Goal: Connect with others: Connect with other users

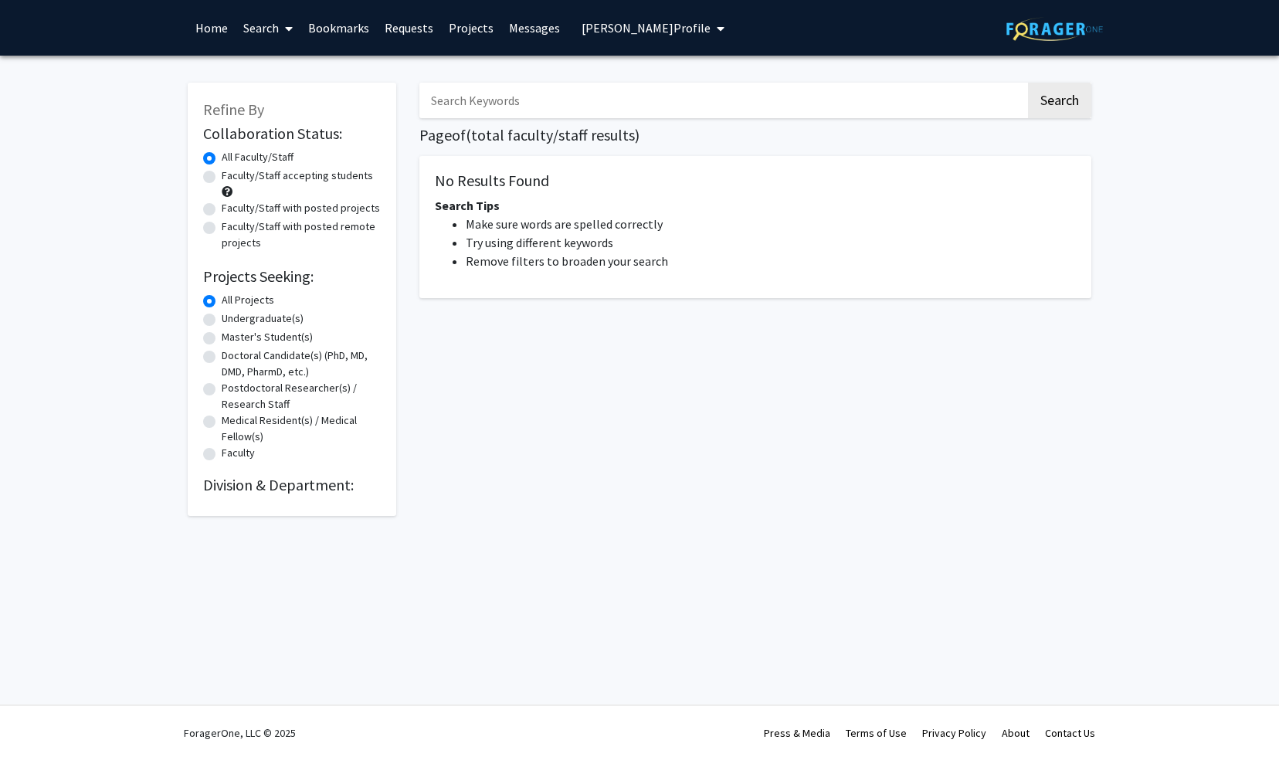
radio input "false"
radio input "true"
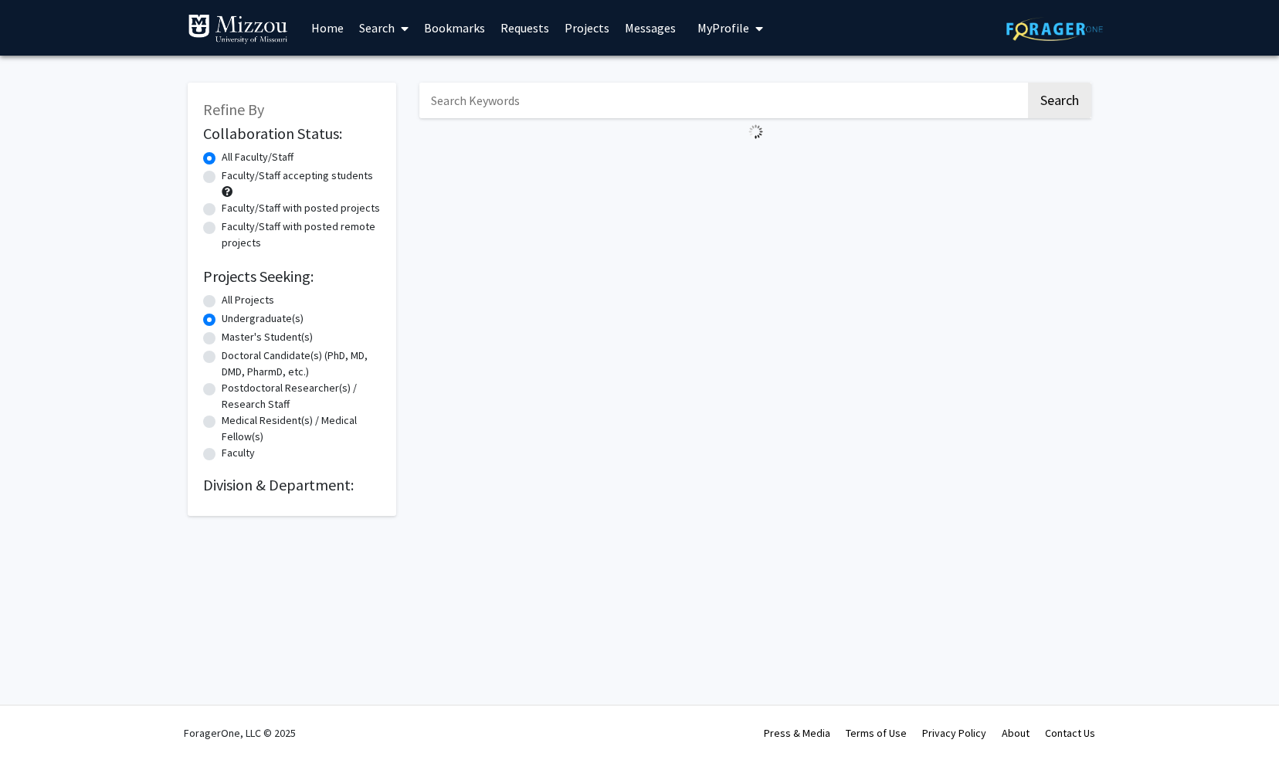
click at [701, 31] on span "My Profile" at bounding box center [723, 27] width 52 height 15
click at [401, 227] on div "Refine By Collaboration Status: Collaboration Status All Faculty/Staff Collabor…" at bounding box center [292, 291] width 232 height 449
click at [483, 96] on input "Search Keywords" at bounding box center [722, 101] width 606 height 36
click at [542, 192] on div "Search" at bounding box center [755, 291] width 695 height 449
click at [474, 108] on input "Search Keywords" at bounding box center [722, 101] width 606 height 36
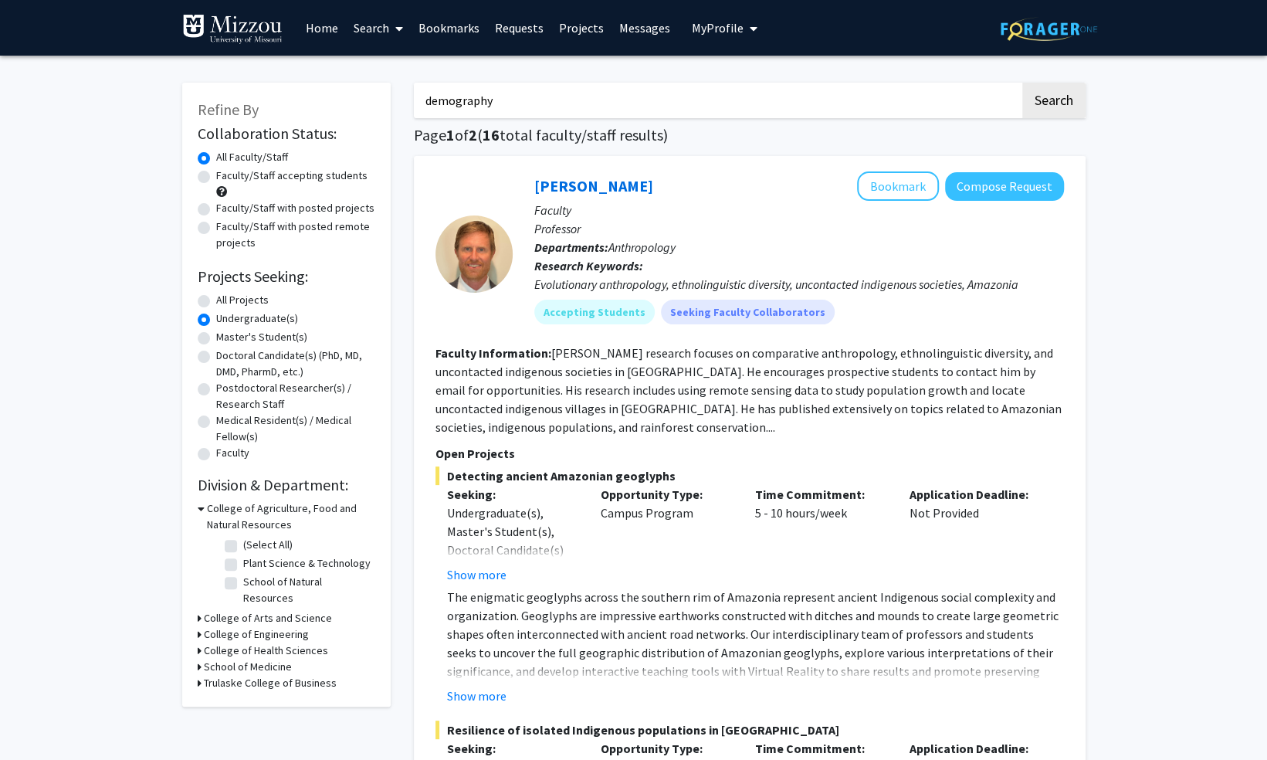
type input "demography"
click at [1022, 83] on button "Search" at bounding box center [1053, 101] width 63 height 36
radio input "true"
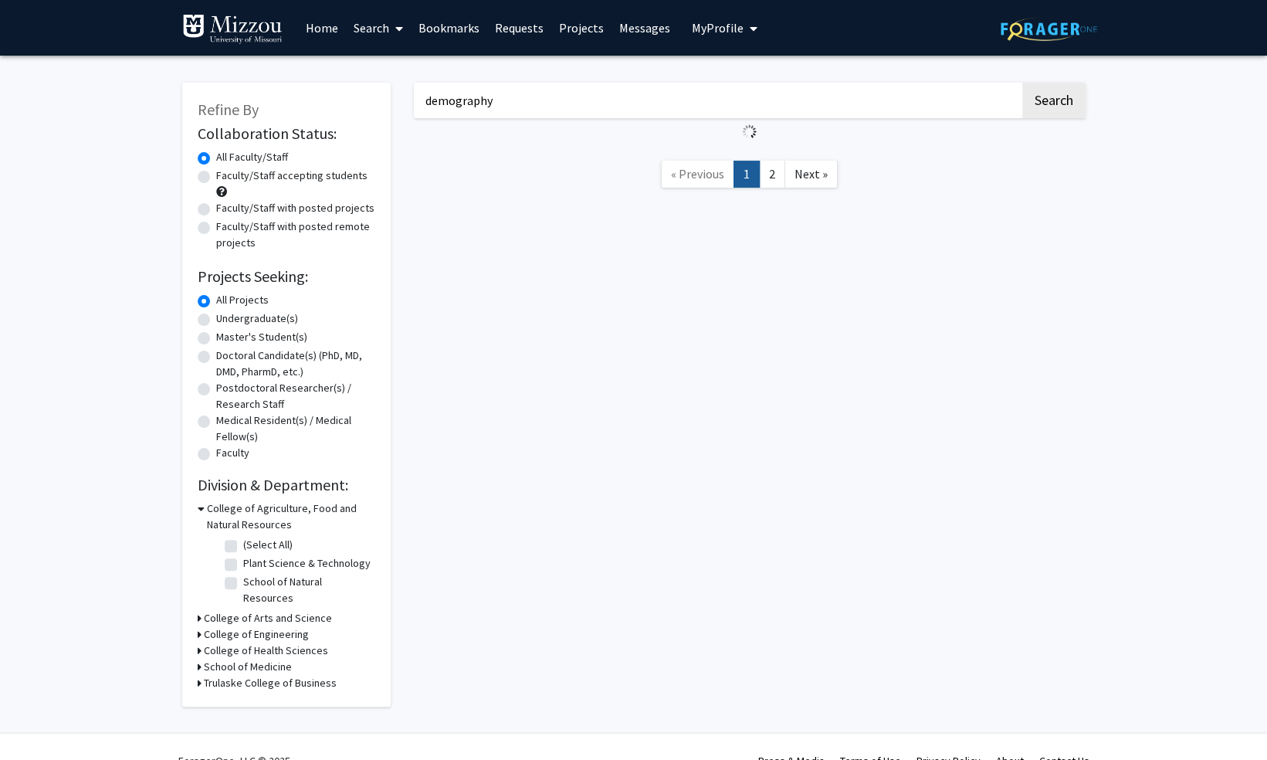
click at [246, 319] on label "Undergraduate(s)" at bounding box center [257, 318] width 82 height 16
click at [226, 319] on input "Undergraduate(s)" at bounding box center [221, 315] width 10 height 10
radio input "true"
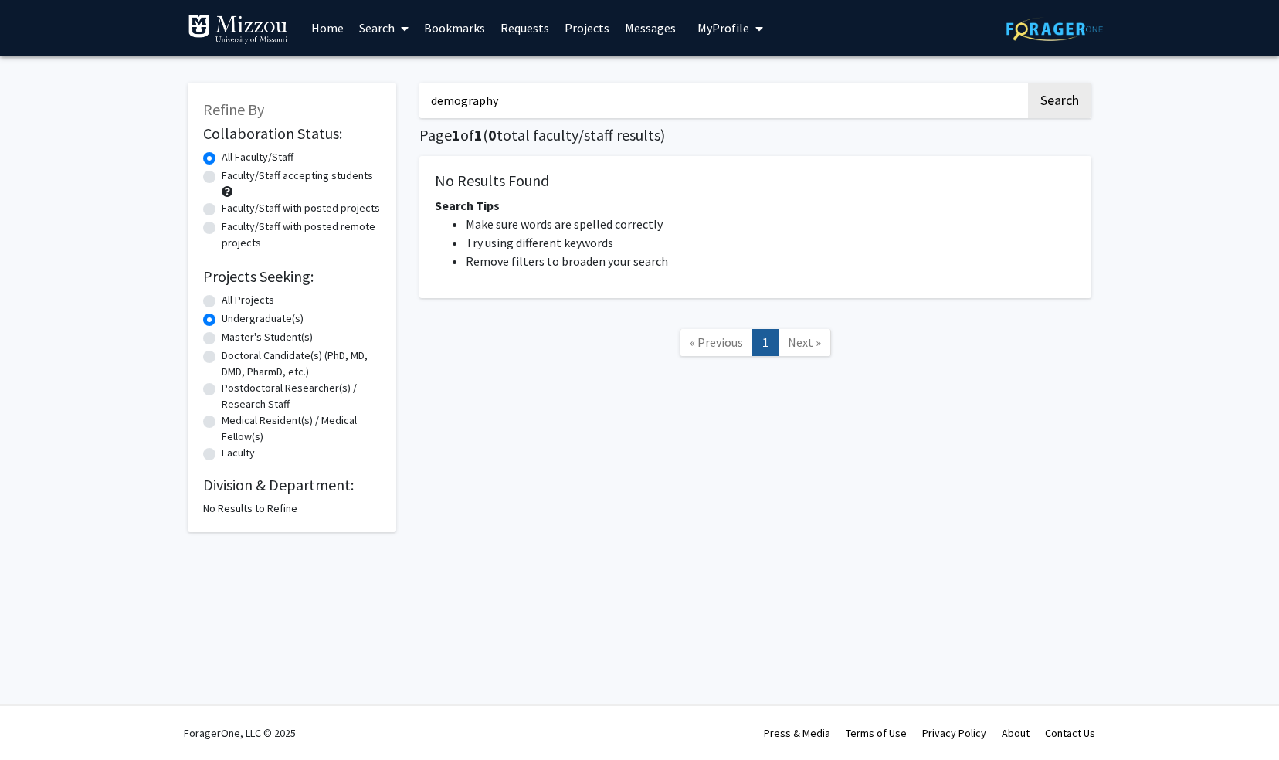
click at [690, 248] on li "Try using different keywords" at bounding box center [771, 242] width 610 height 19
click at [515, 102] on input "demography" at bounding box center [722, 101] width 606 height 36
drag, startPoint x: 515, startPoint y: 102, endPoint x: 401, endPoint y: 110, distance: 114.5
click at [401, 110] on div "Refine By Collaboration Status: Collaboration Status All Faculty/Staff Collabor…" at bounding box center [639, 299] width 927 height 465
type input "geography"
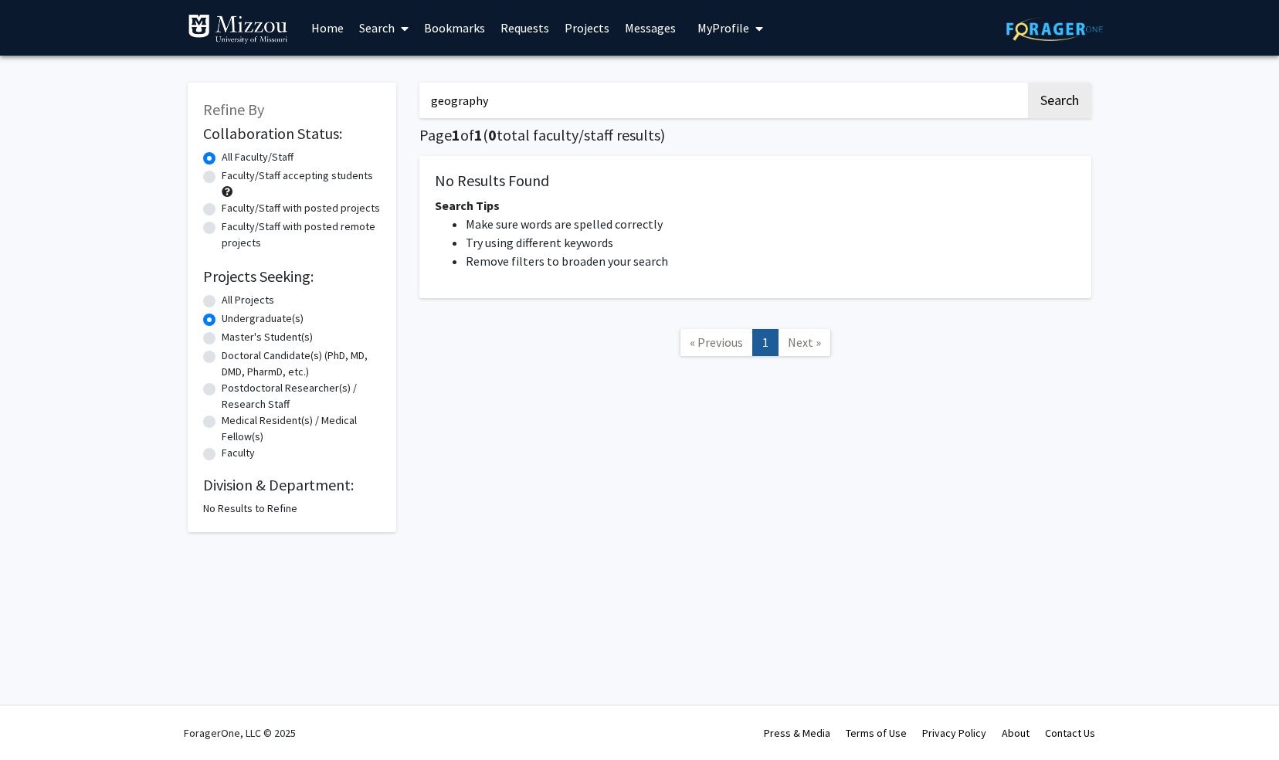
click at [1028, 83] on button "Search" at bounding box center [1059, 101] width 63 height 36
radio input "true"
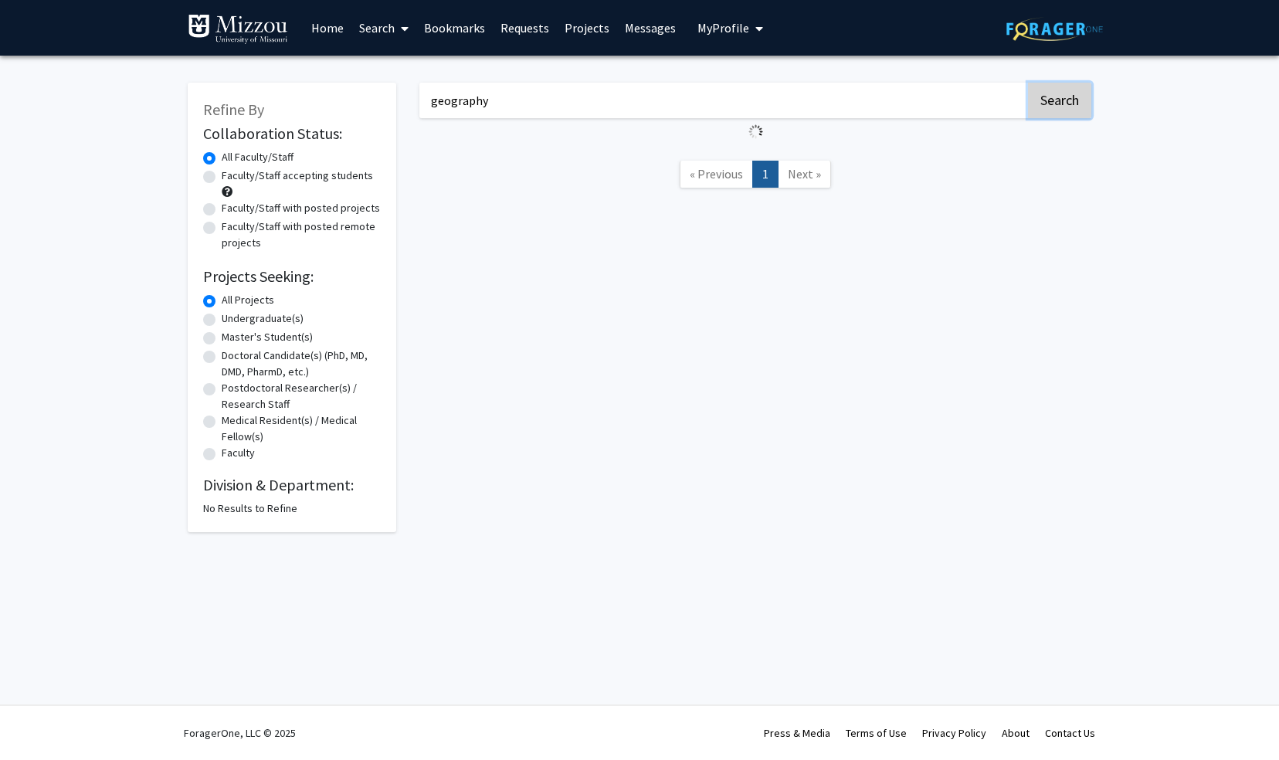
click at [1058, 90] on button "Search" at bounding box center [1059, 101] width 63 height 36
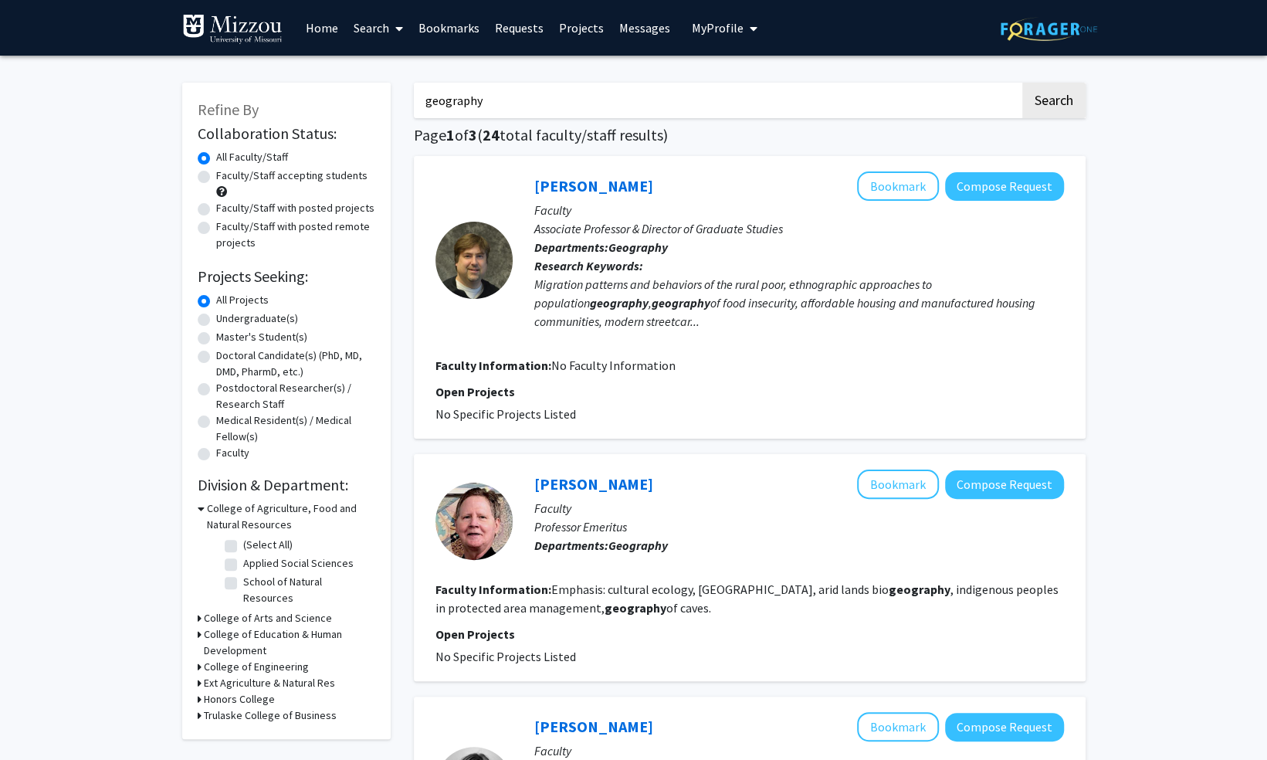
click at [599, 303] on div "Migration patterns and behaviors of the rural poor, ethnographic approaches to …" at bounding box center [799, 303] width 530 height 56
click at [609, 193] on link "Matthew Foulkes" at bounding box center [593, 185] width 119 height 19
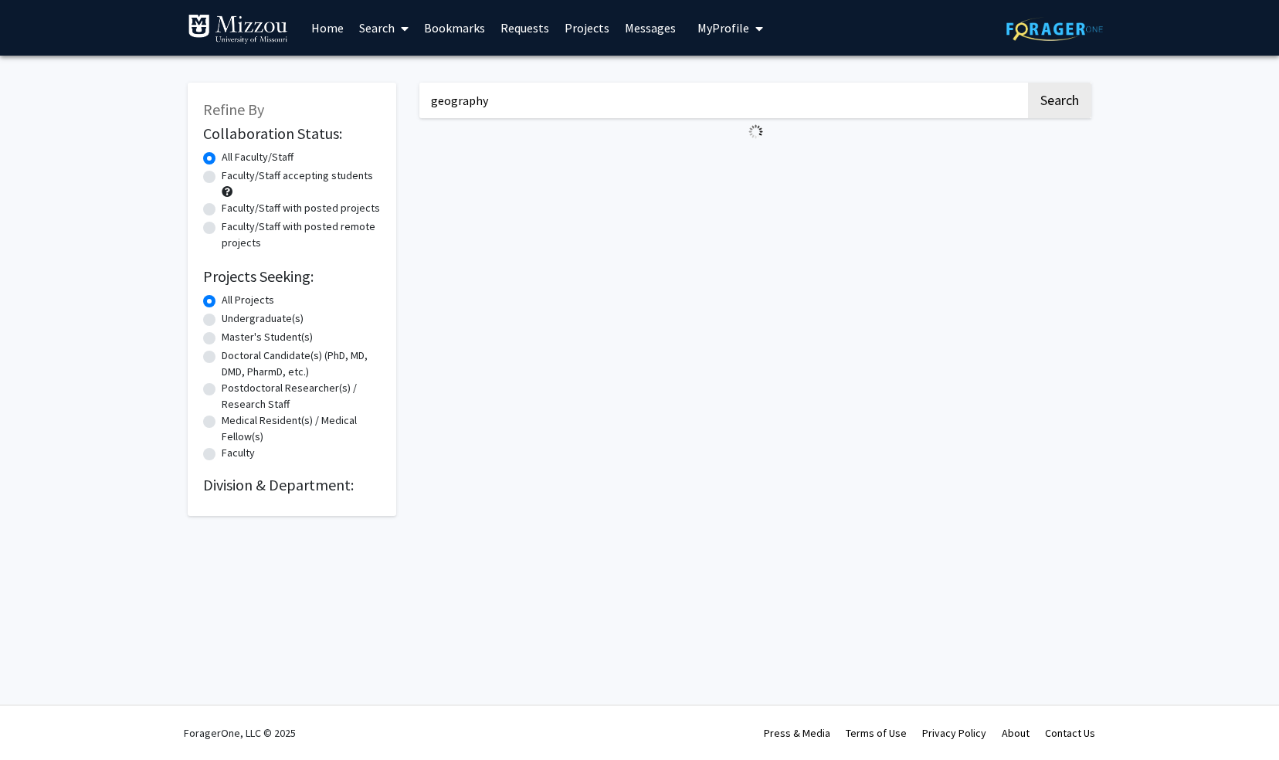
click at [385, 35] on link "Search" at bounding box center [383, 28] width 65 height 54
click at [405, 73] on span "Faculty/Staff" at bounding box center [407, 71] width 113 height 31
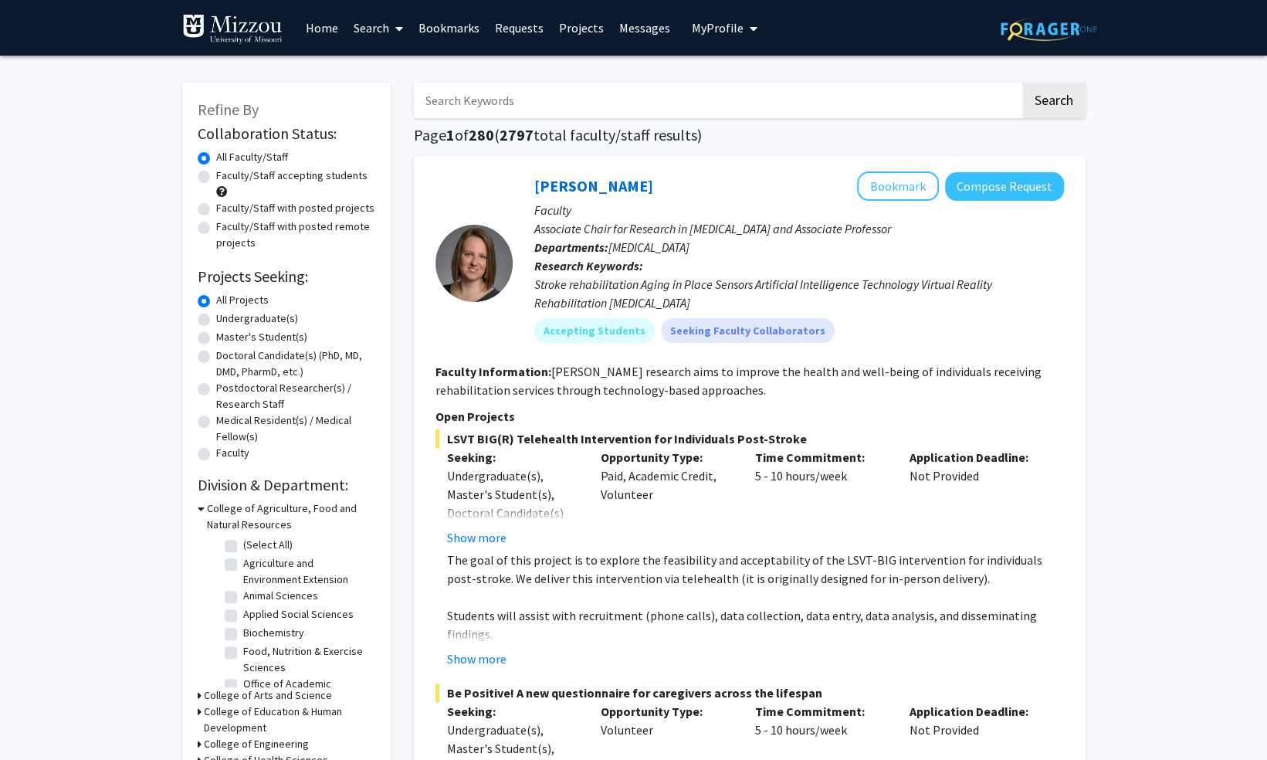
click at [469, 97] on input "Search Keywords" at bounding box center [717, 101] width 606 height 36
type input "geography"
click at [1022, 83] on button "Search" at bounding box center [1053, 101] width 63 height 36
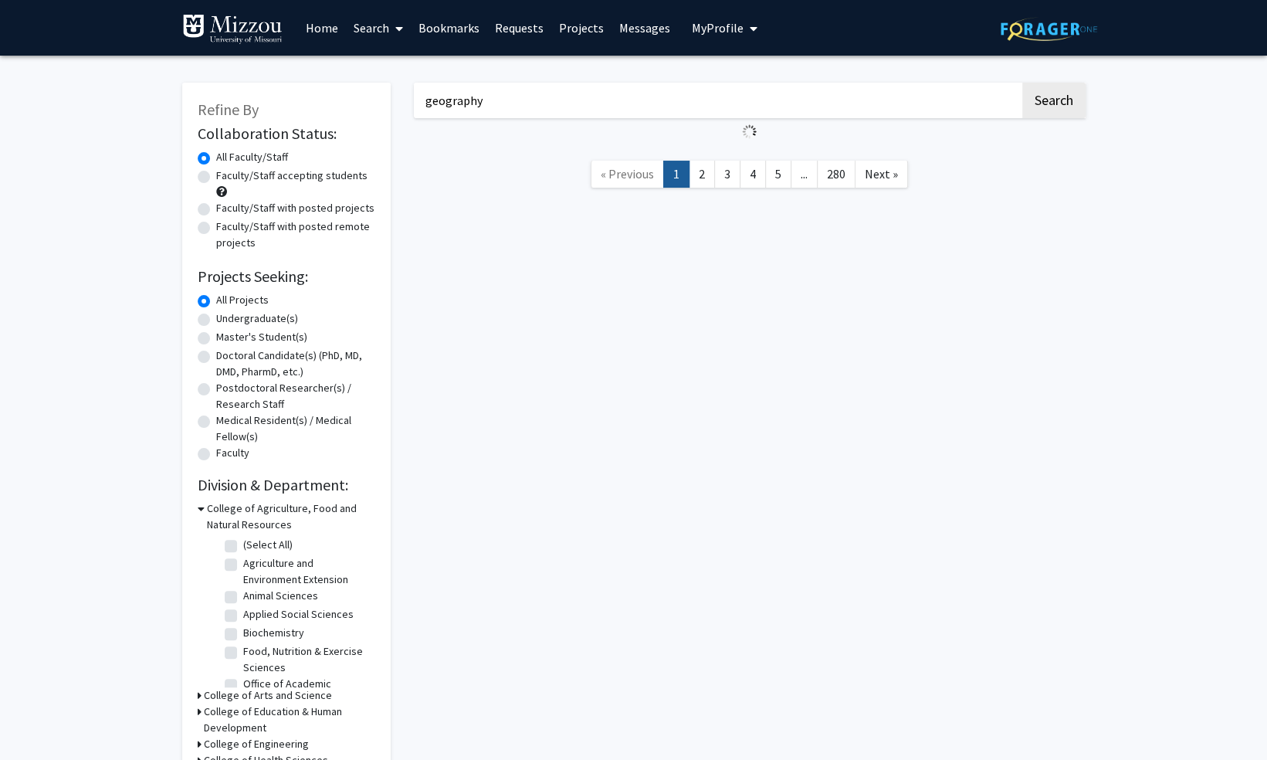
click at [236, 317] on label "Undergraduate(s)" at bounding box center [257, 318] width 82 height 16
click at [226, 317] on input "Undergraduate(s)" at bounding box center [221, 315] width 10 height 10
radio input "true"
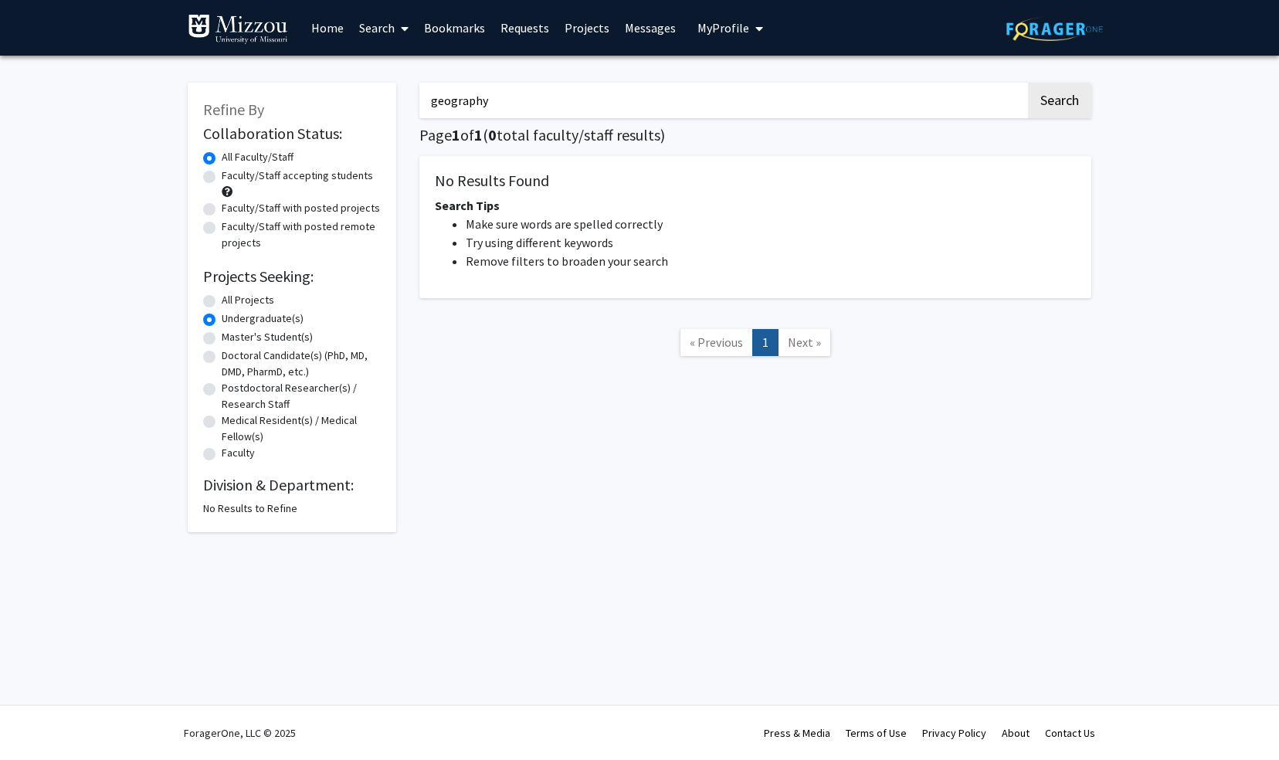
click at [534, 106] on input "geography" at bounding box center [722, 101] width 606 height 36
type input "g"
click at [394, 31] on link "Search" at bounding box center [383, 28] width 65 height 54
click at [316, 29] on link "Home" at bounding box center [327, 28] width 48 height 54
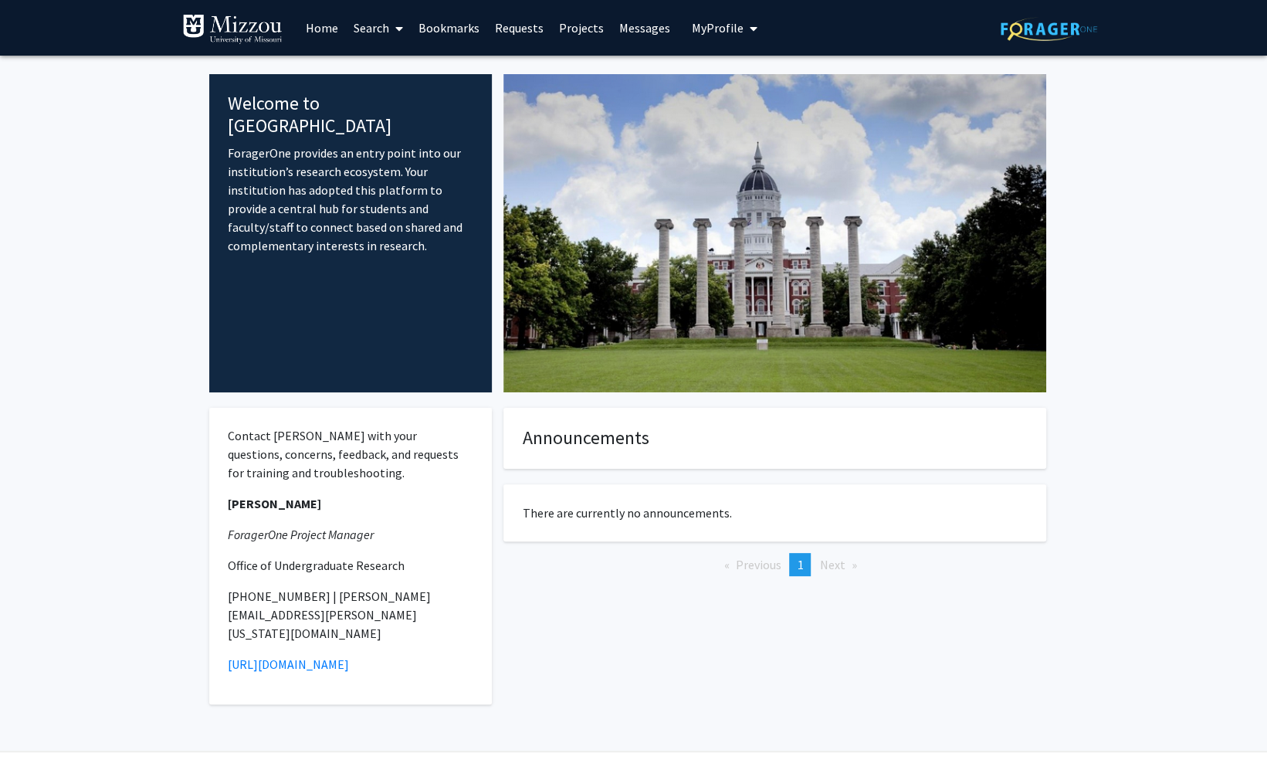
click at [317, 31] on link "Home" at bounding box center [322, 28] width 48 height 54
click at [397, 39] on span at bounding box center [396, 29] width 14 height 54
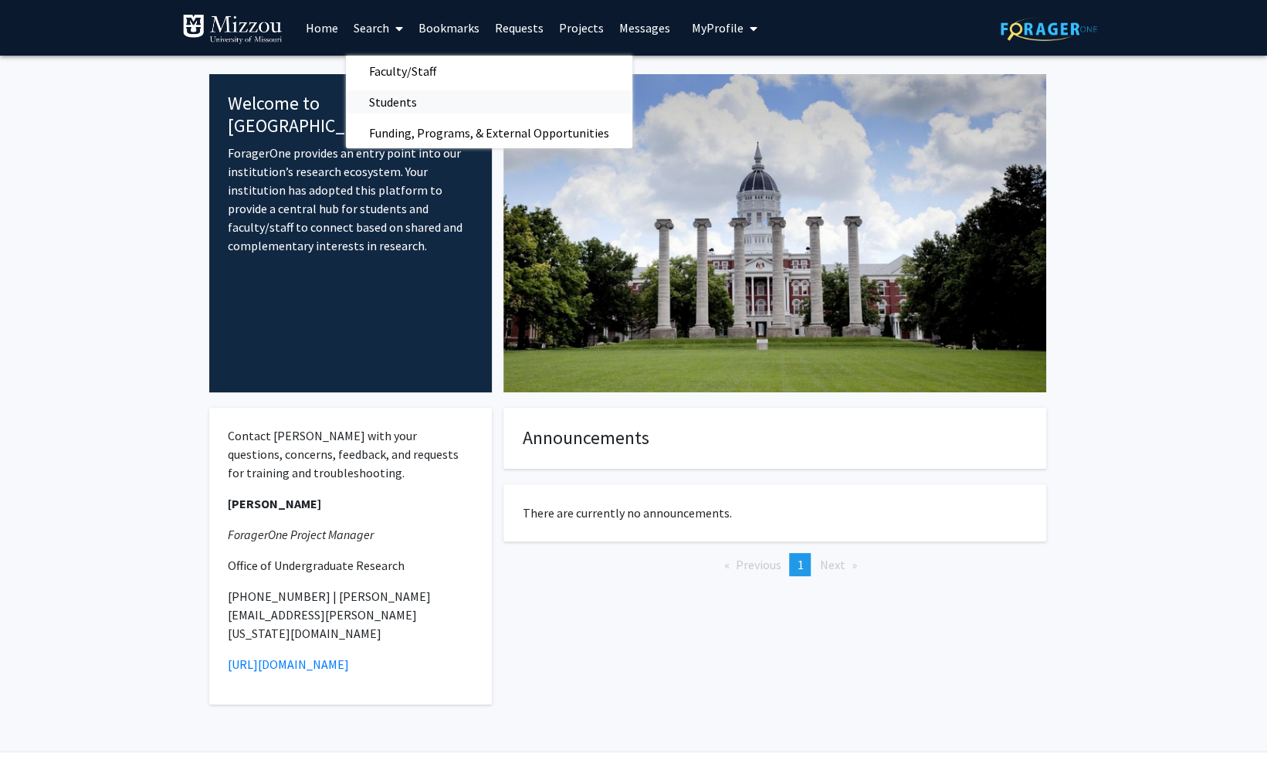
click at [412, 104] on span "Students" at bounding box center [393, 101] width 94 height 31
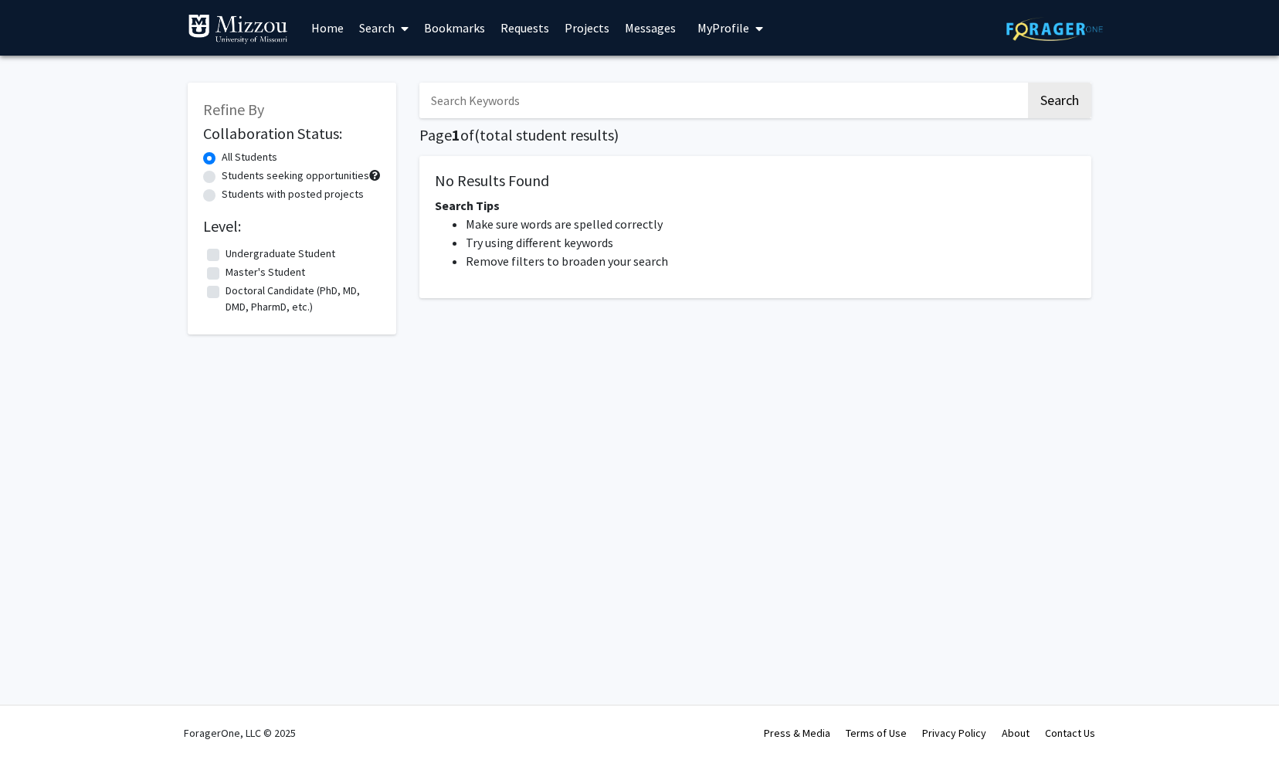
click at [201, 259] on div "Refine By Collaboration Status: All Students Students seeking opportunities Stu…" at bounding box center [292, 209] width 208 height 252
click at [225, 251] on label "Undergraduate Student" at bounding box center [280, 254] width 110 height 16
click at [225, 251] on input "Undergraduate Student" at bounding box center [230, 251] width 10 height 10
click at [1083, 100] on button "Search" at bounding box center [1059, 101] width 63 height 36
checkbox input "false"
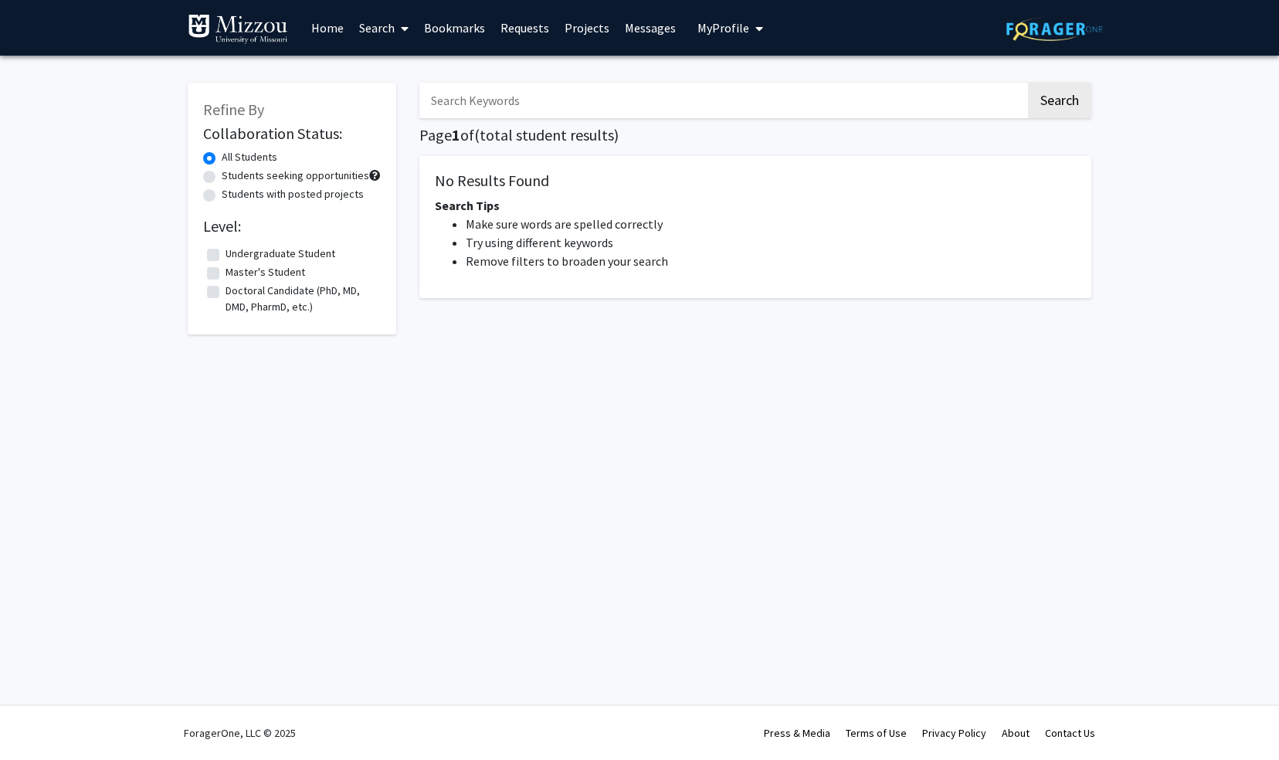
click at [436, 28] on link "Bookmarks" at bounding box center [454, 28] width 76 height 54
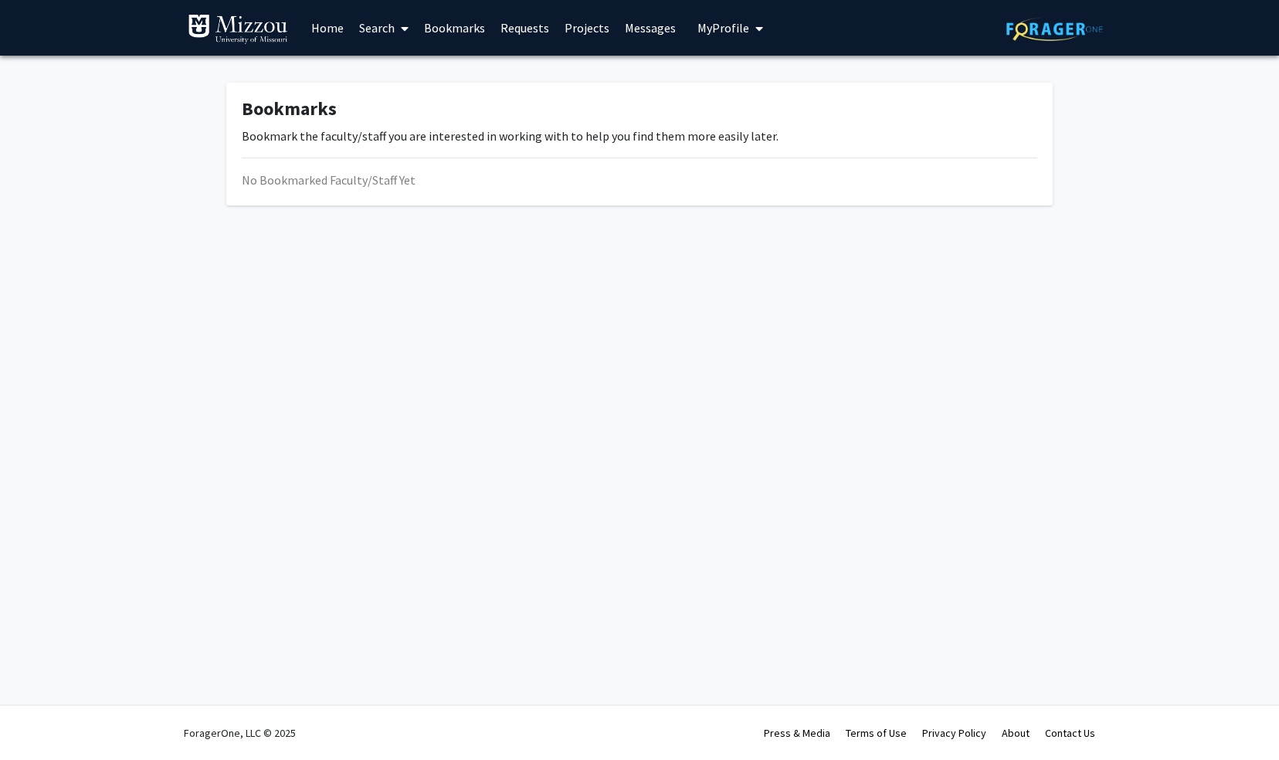
click at [394, 28] on link "Search" at bounding box center [383, 28] width 65 height 54
click at [405, 63] on span "Faculty/Staff" at bounding box center [407, 71] width 113 height 31
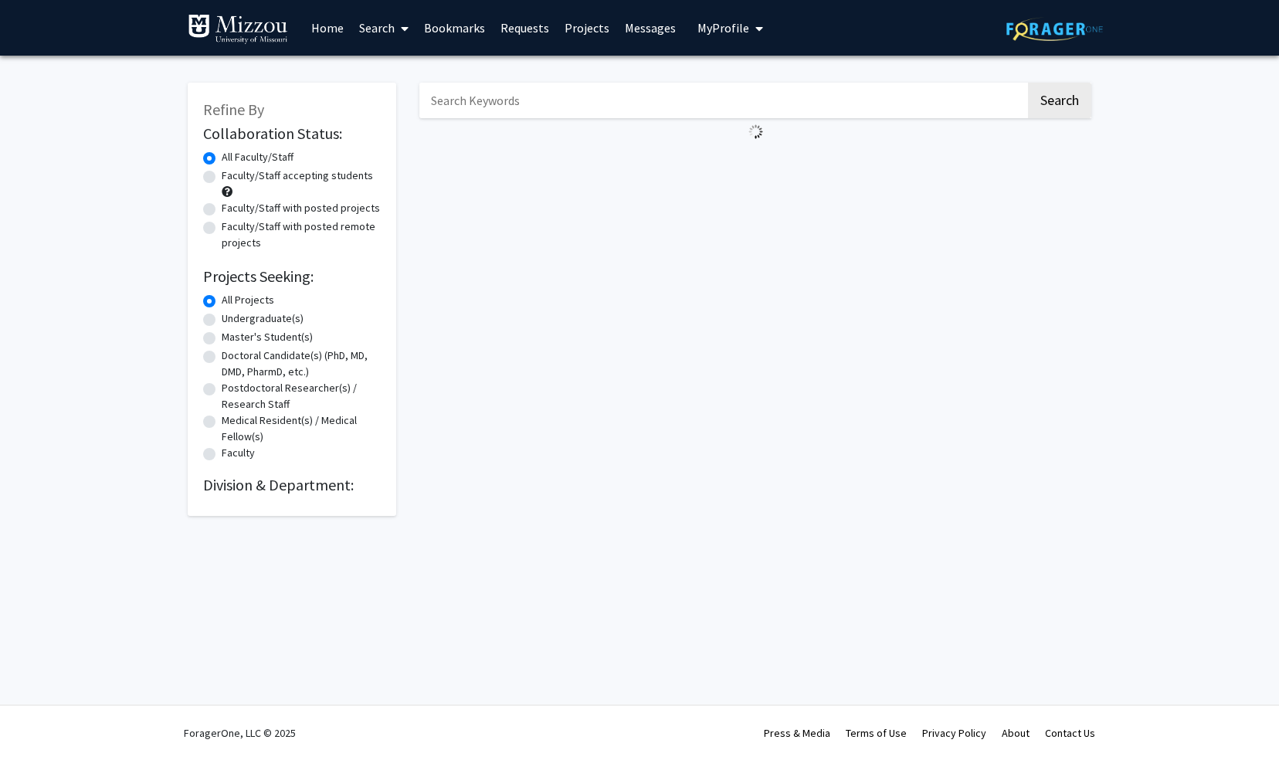
click at [312, 487] on h2 "Division & Department:" at bounding box center [292, 485] width 178 height 19
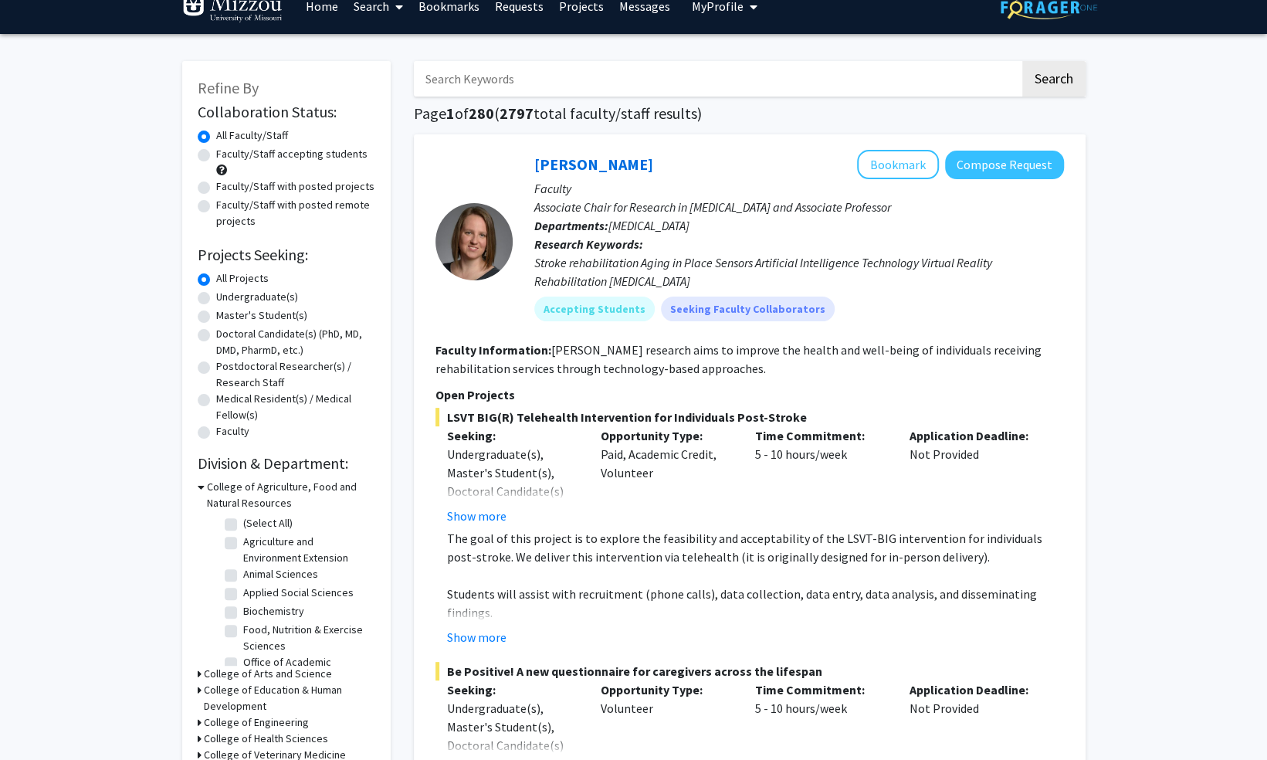
scroll to position [19, 0]
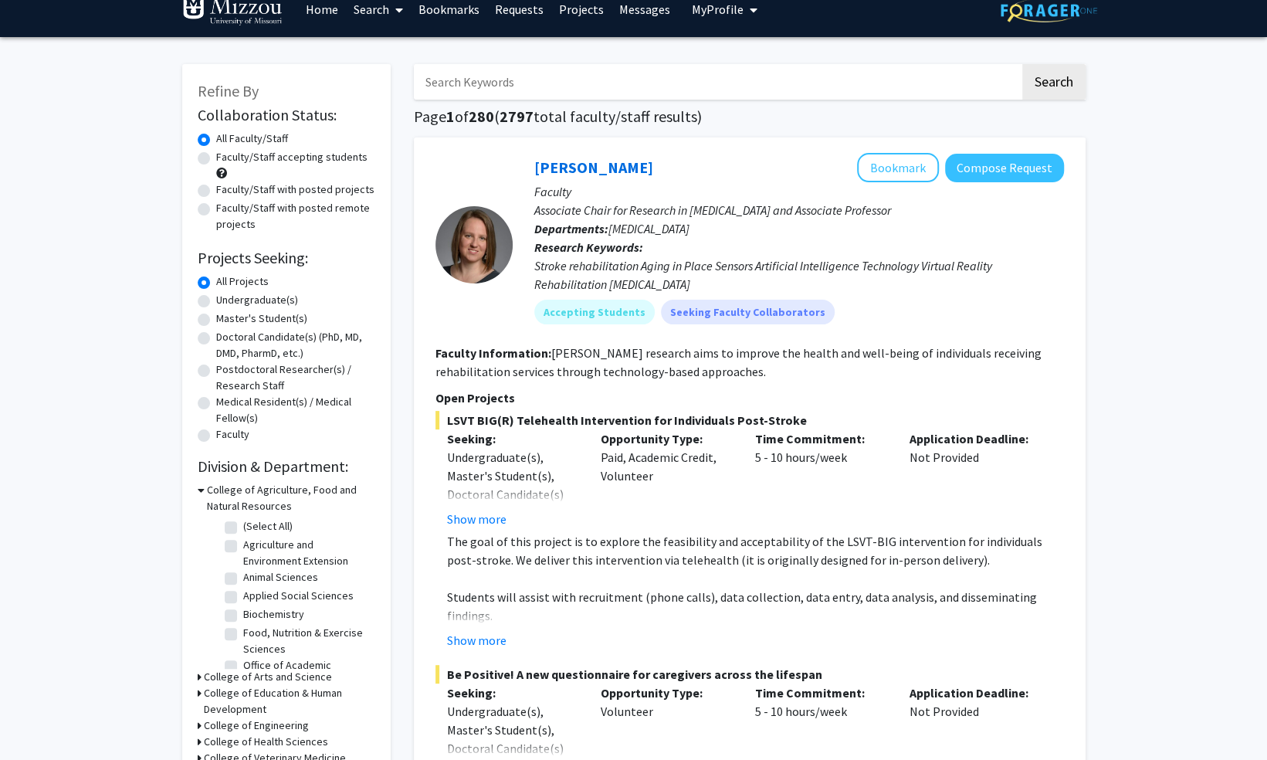
click at [216, 301] on label "Undergraduate(s)" at bounding box center [257, 300] width 82 height 16
click at [216, 301] on input "Undergraduate(s)" at bounding box center [221, 297] width 10 height 10
radio input "true"
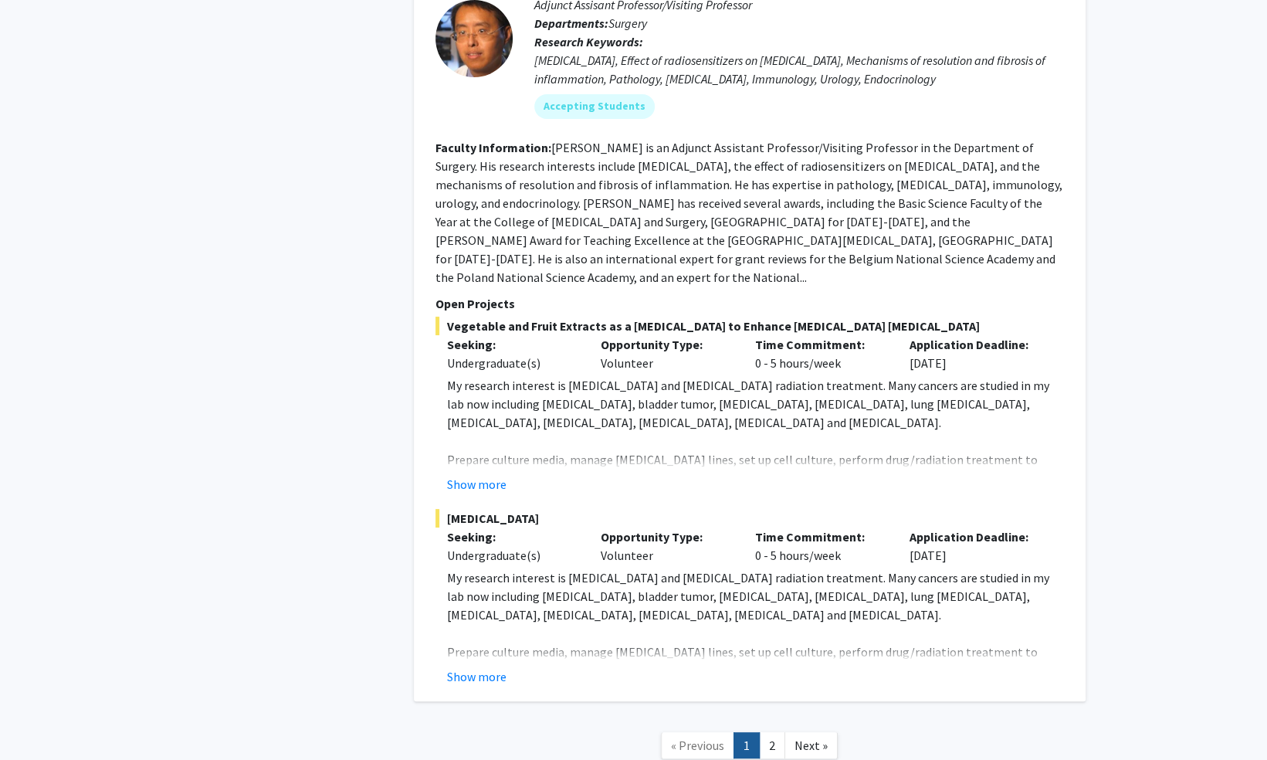
scroll to position [7612, 0]
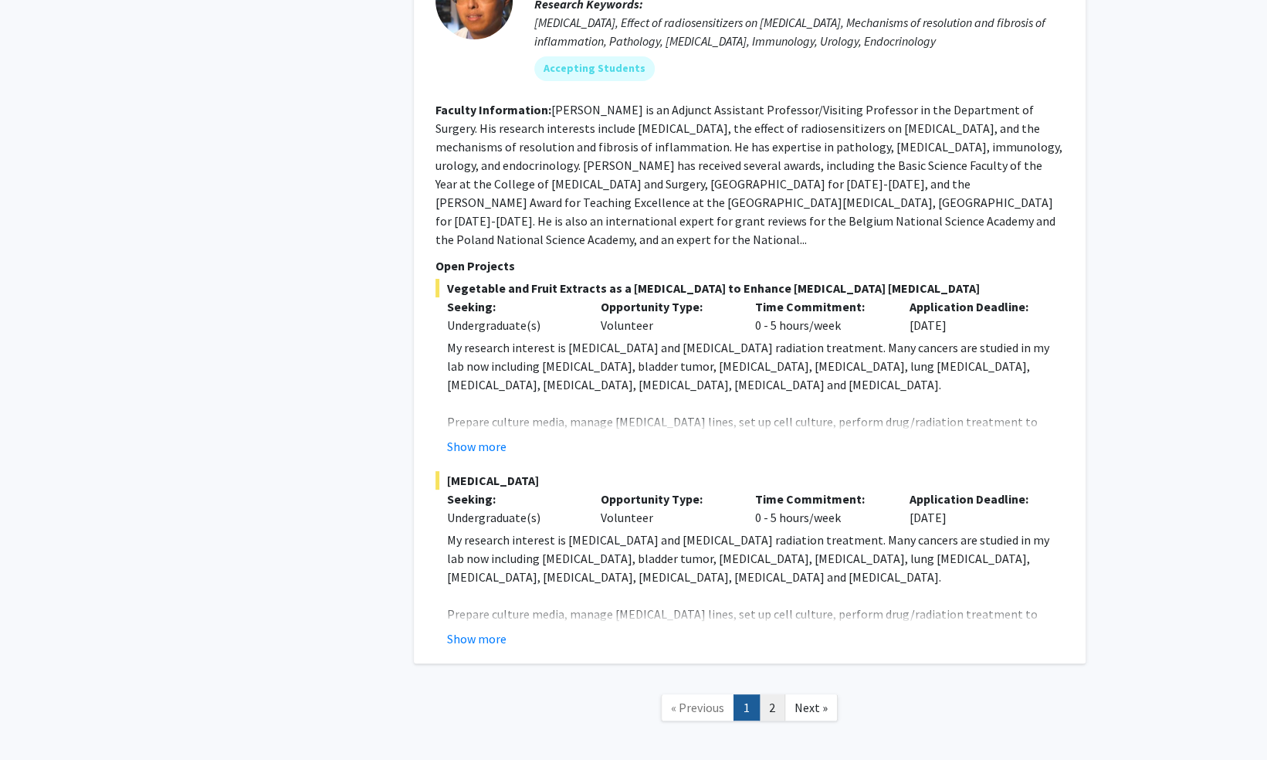
click at [775, 694] on link "2" at bounding box center [772, 707] width 26 height 27
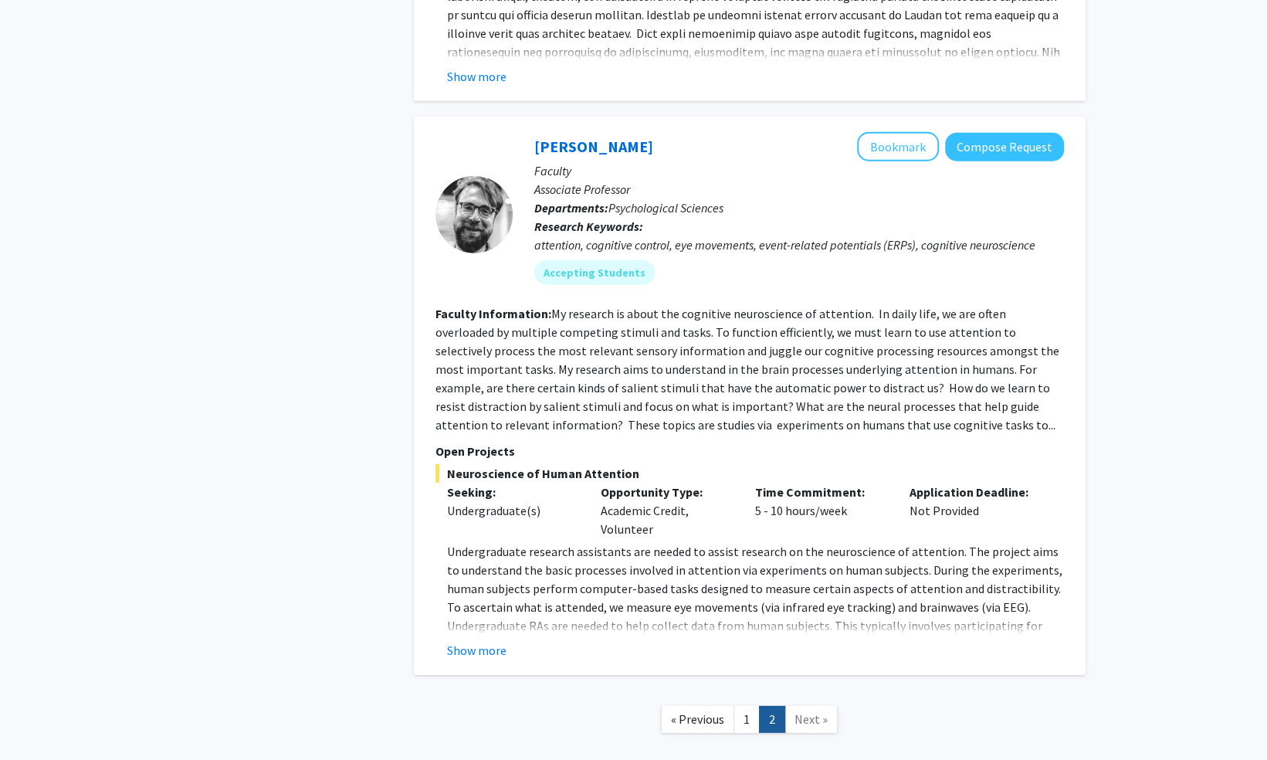
scroll to position [2783, 0]
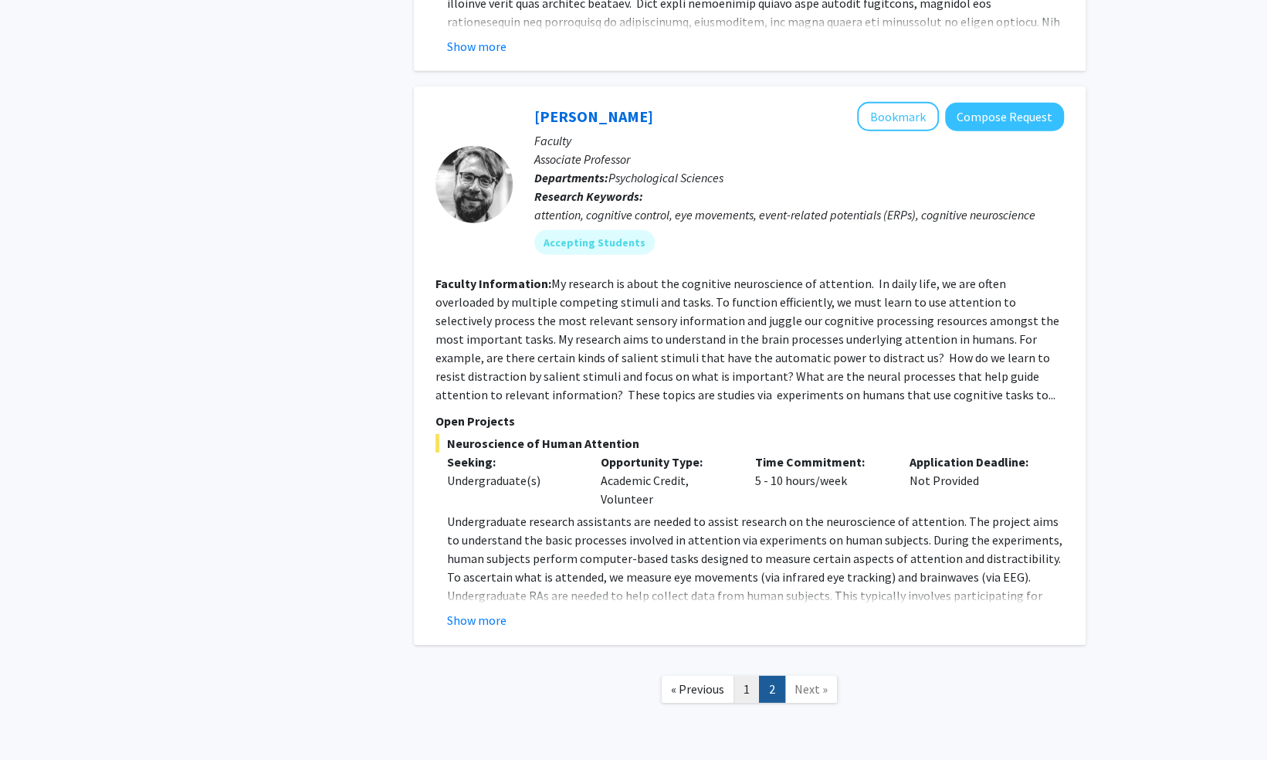
click at [750, 676] on link "1" at bounding box center [746, 689] width 26 height 27
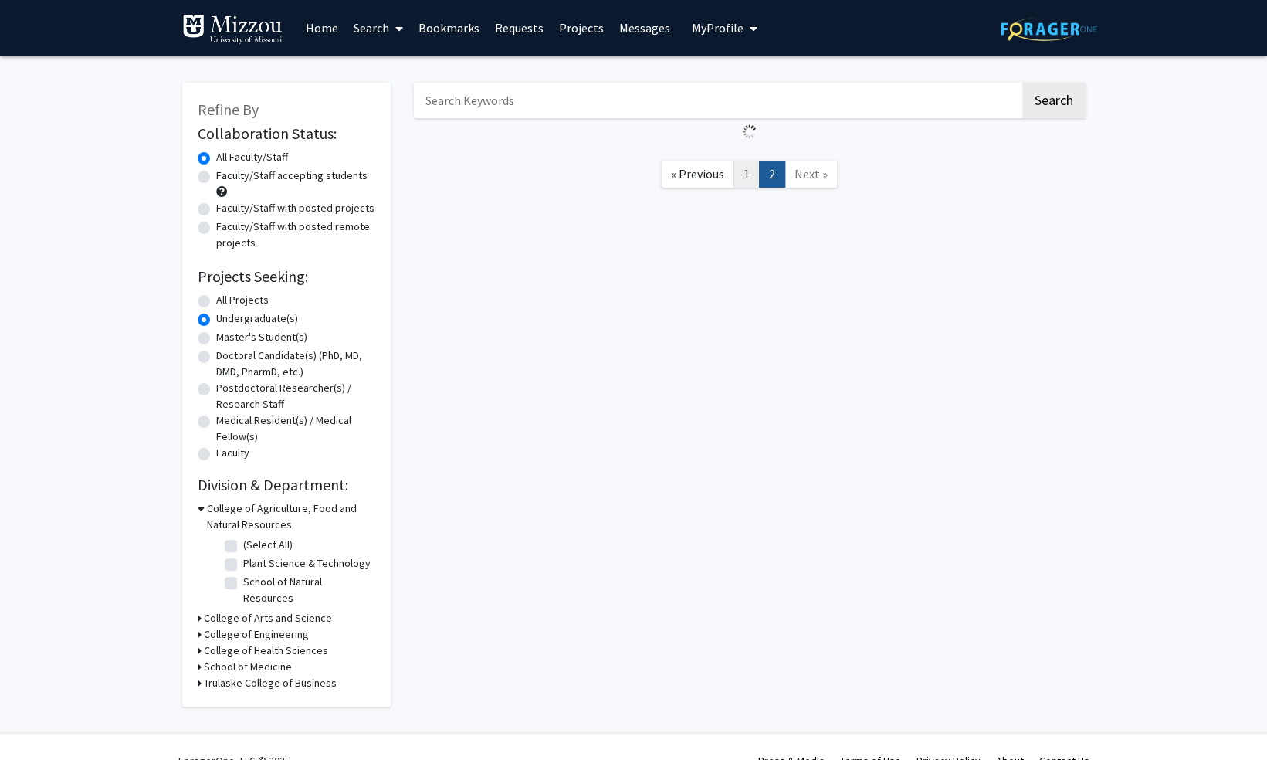
click at [747, 178] on link "1" at bounding box center [746, 174] width 26 height 27
click at [740, 176] on link "1" at bounding box center [746, 174] width 26 height 27
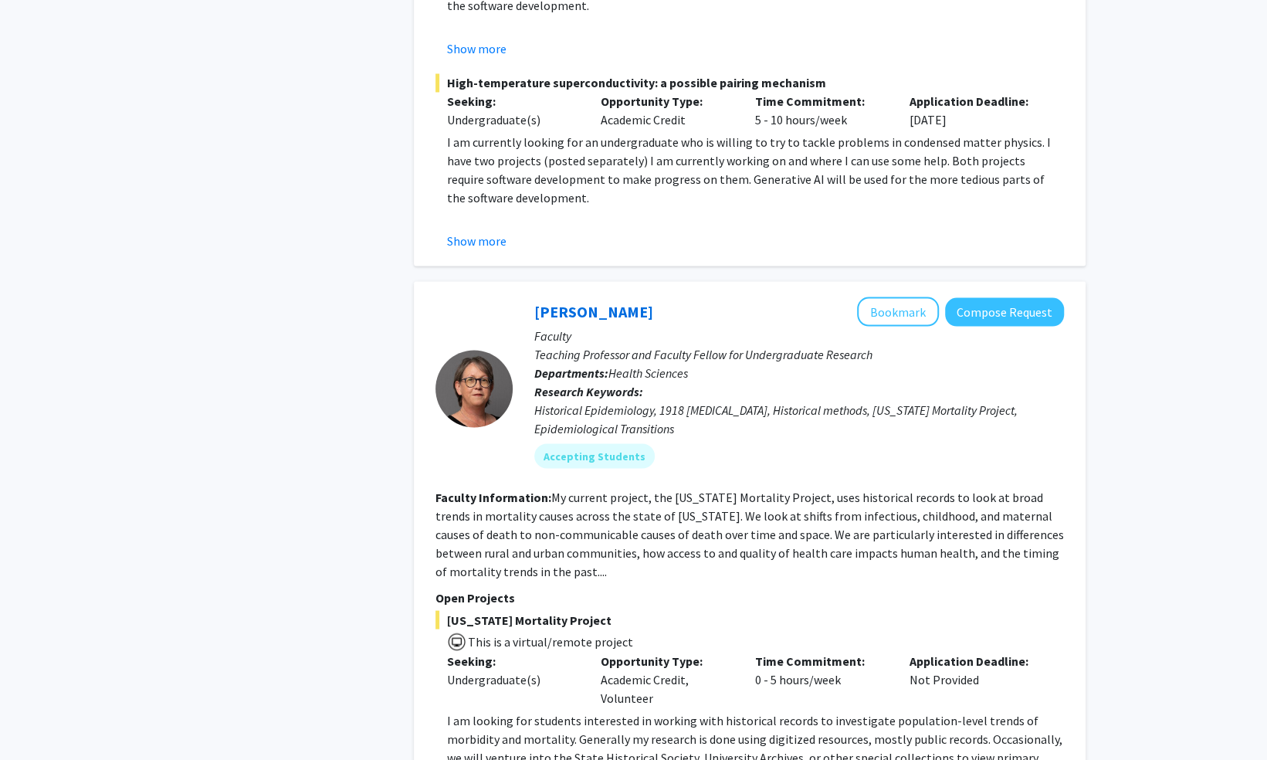
scroll to position [5447, 0]
click at [612, 302] on link "[PERSON_NAME]" at bounding box center [593, 311] width 119 height 19
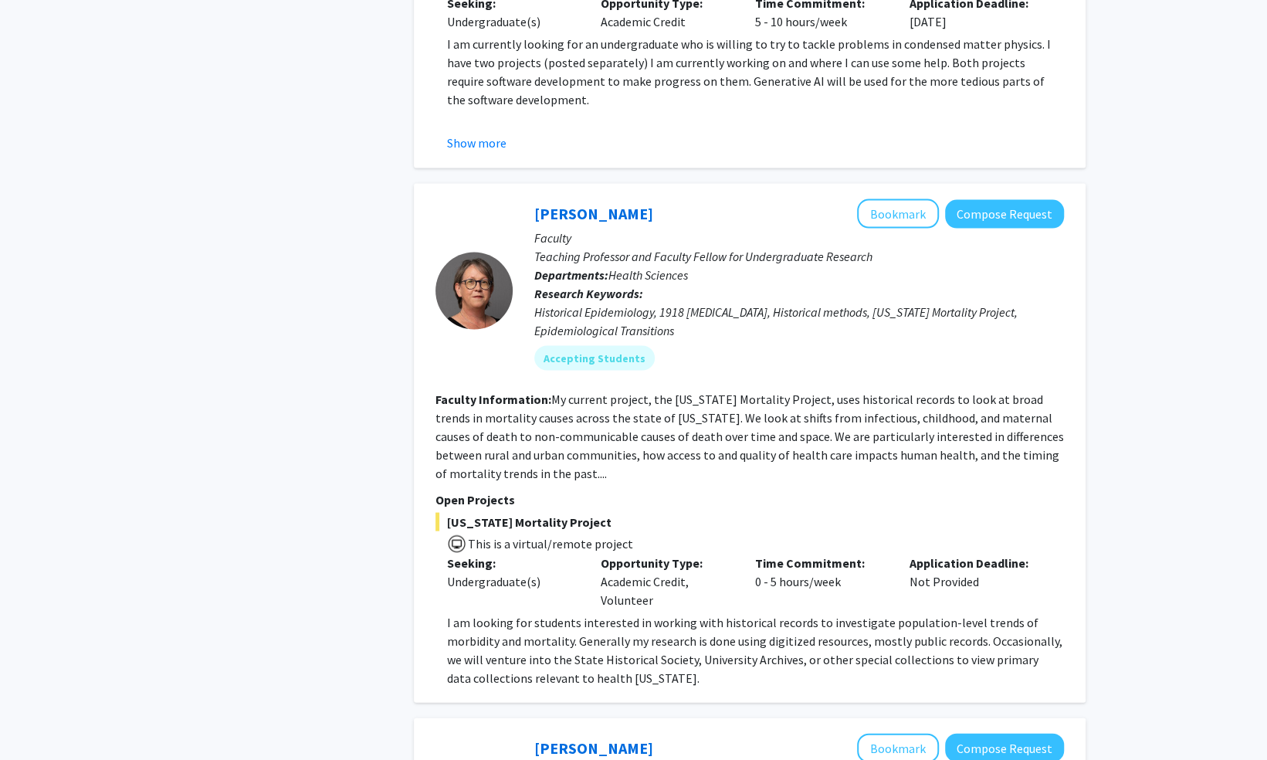
scroll to position [5656, 0]
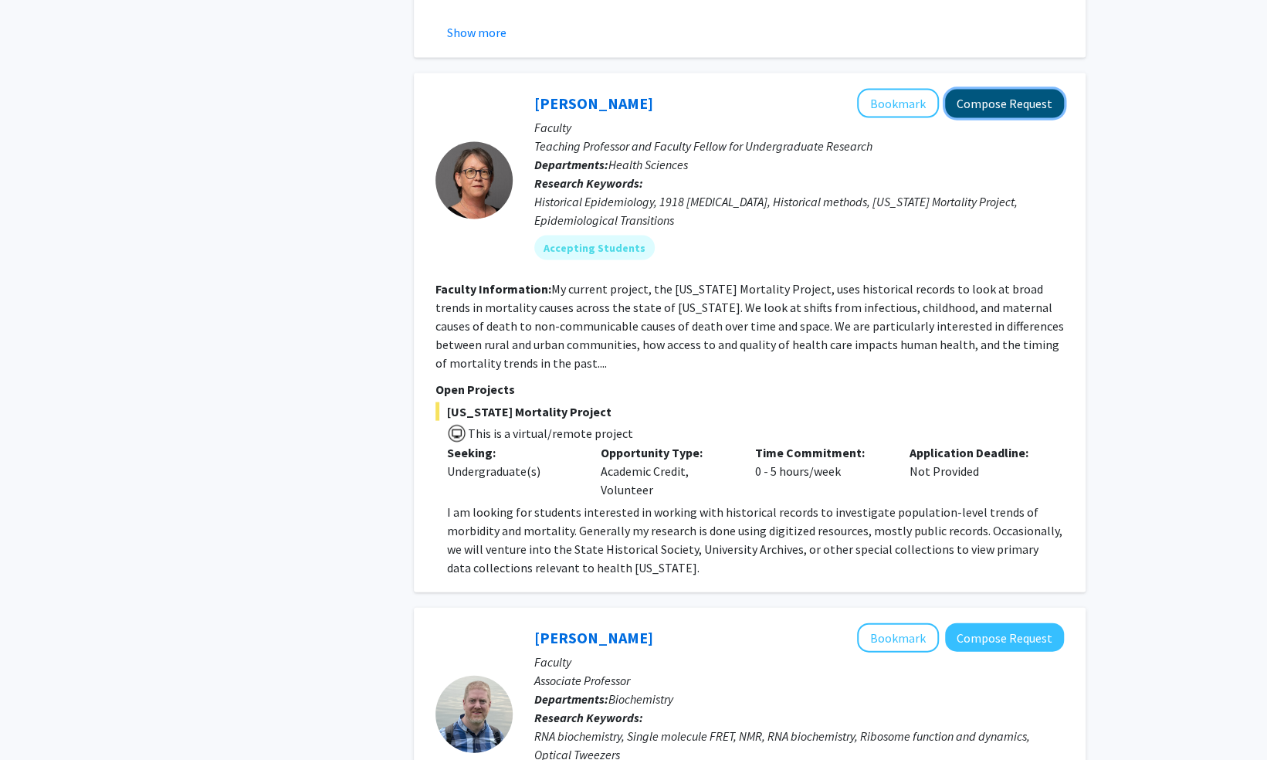
click at [1036, 89] on button "Compose Request" at bounding box center [1004, 103] width 119 height 29
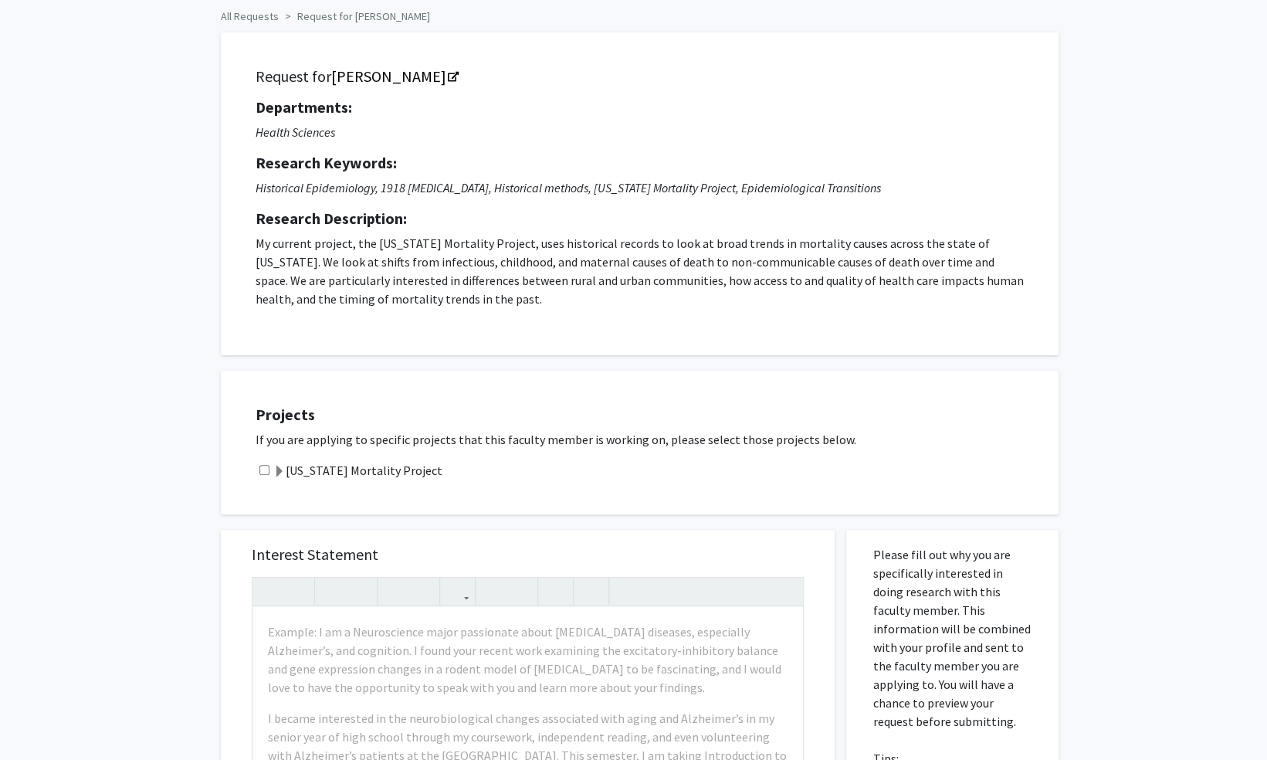
scroll to position [65, 0]
